Goal: Navigation & Orientation: Find specific page/section

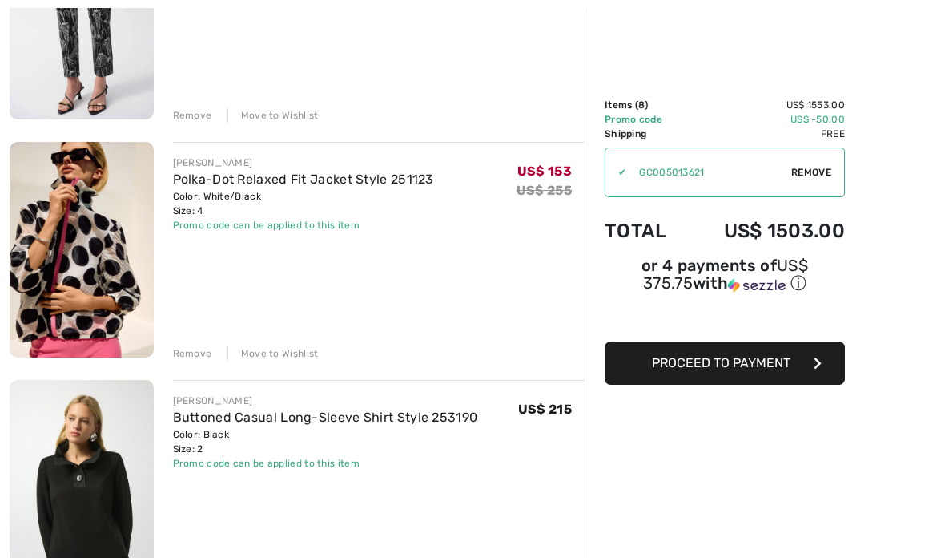
scroll to position [802, 0]
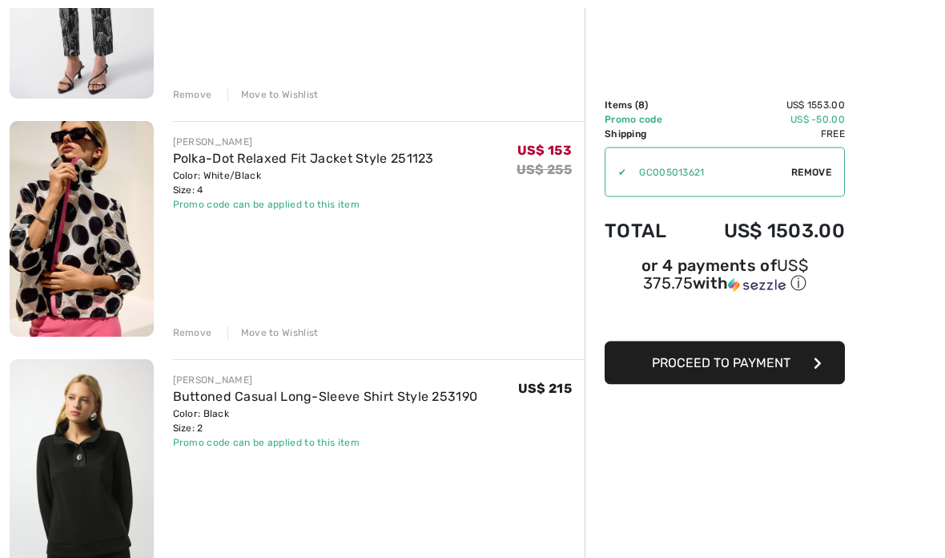
click at [56, 227] on img at bounding box center [82, 230] width 144 height 216
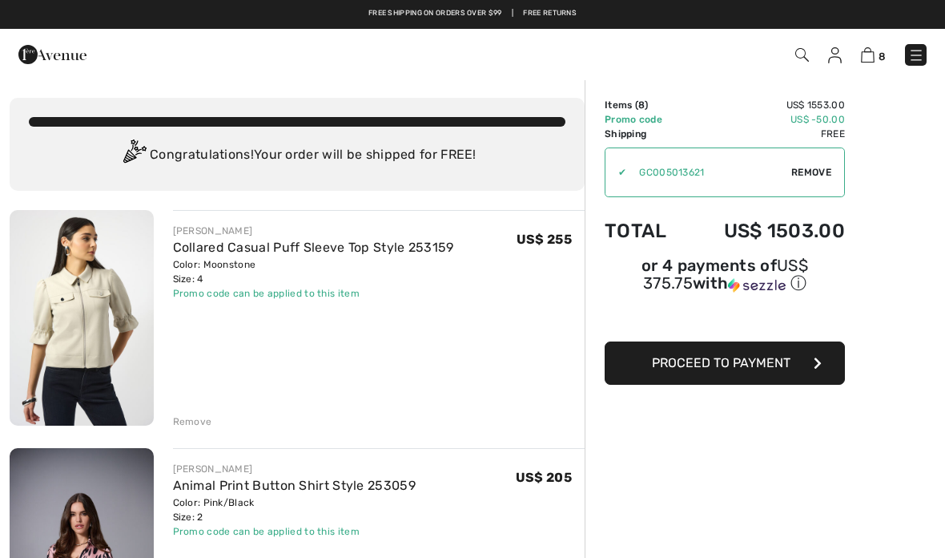
click at [913, 55] on img at bounding box center [917, 55] width 16 height 16
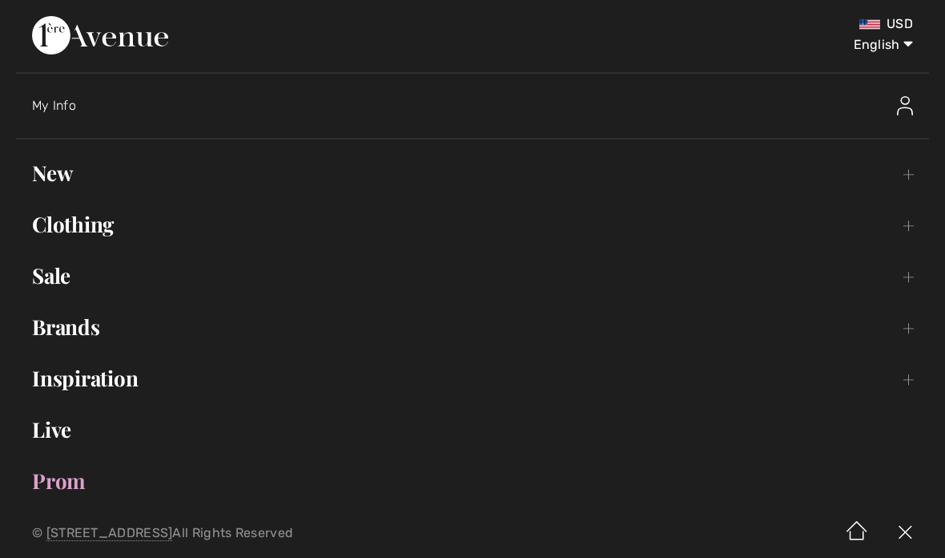
click at [57, 174] on link "New Toggle submenu" at bounding box center [472, 172] width 913 height 35
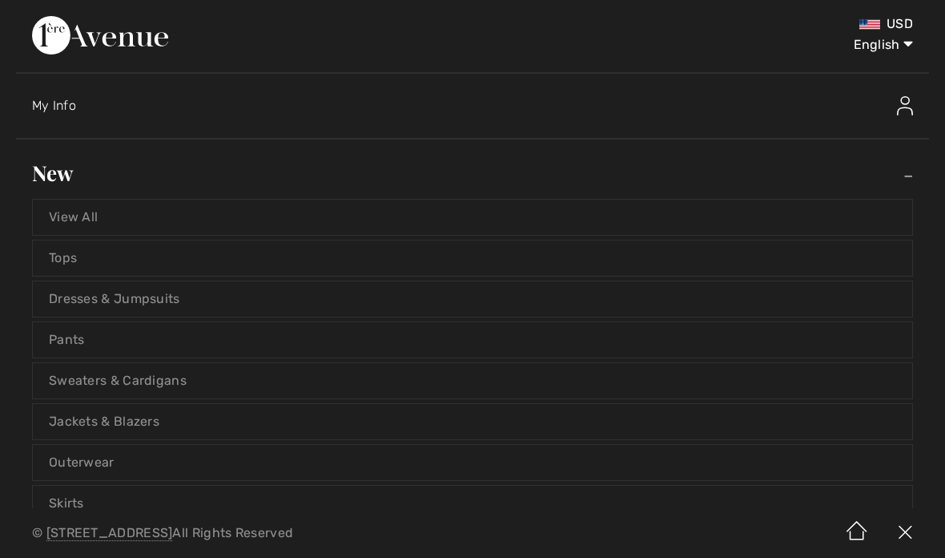
click at [54, 201] on link "View All" at bounding box center [473, 217] width 880 height 35
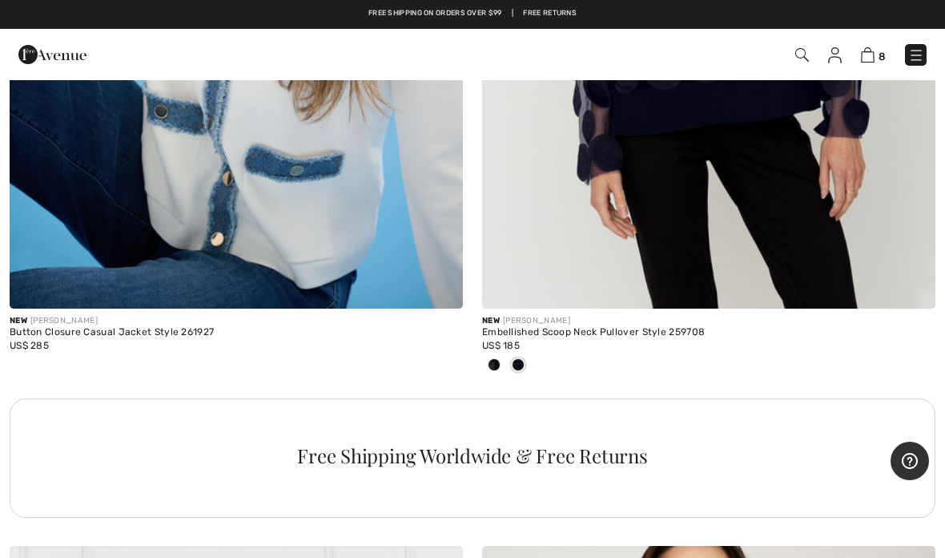
scroll to position [9045, 0]
